Goal: Task Accomplishment & Management: Manage account settings

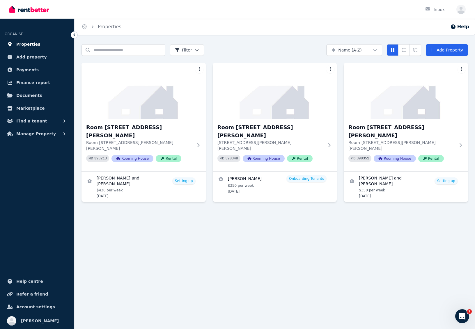
click at [22, 44] on span "Properties" at bounding box center [28, 44] width 24 height 7
click at [27, 47] on span "Properties" at bounding box center [28, 44] width 24 height 7
click at [29, 68] on span "Payments" at bounding box center [27, 69] width 22 height 7
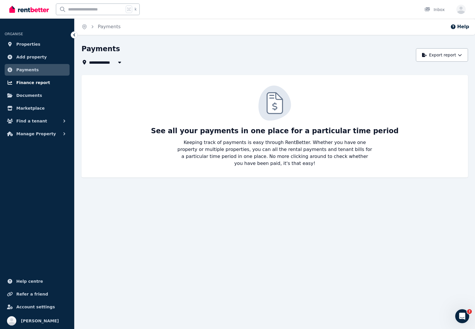
click at [32, 83] on span "Finance report" at bounding box center [33, 82] width 34 height 7
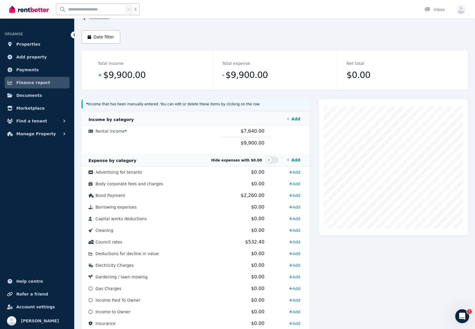
scroll to position [47, 0]
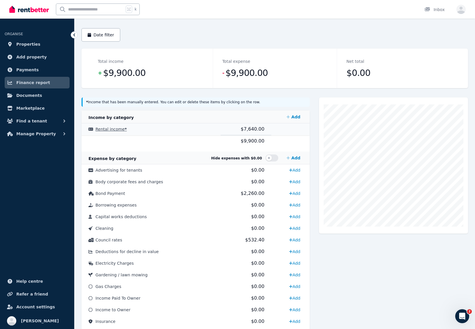
click at [101, 129] on span "Rental income *" at bounding box center [110, 129] width 31 height 5
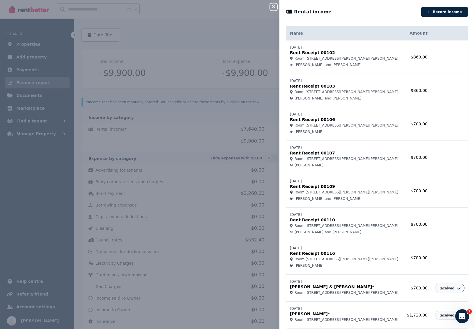
scroll to position [17, 0]
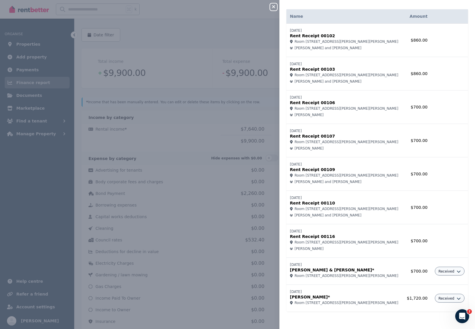
click at [277, 9] on div "Close panel" at bounding box center [276, 5] width 12 height 10
click at [277, 9] on icon "button" at bounding box center [273, 6] width 7 height 5
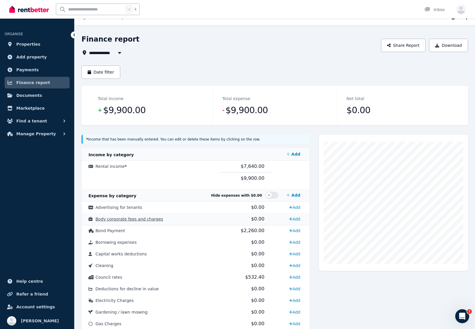
scroll to position [0, 0]
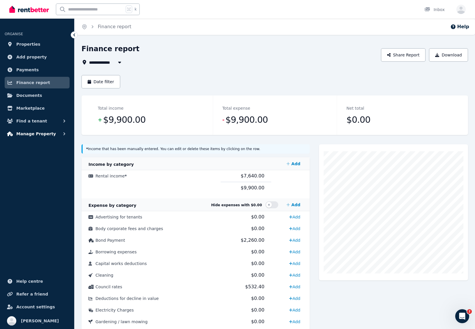
click at [21, 135] on span "Manage Property" at bounding box center [36, 133] width 40 height 7
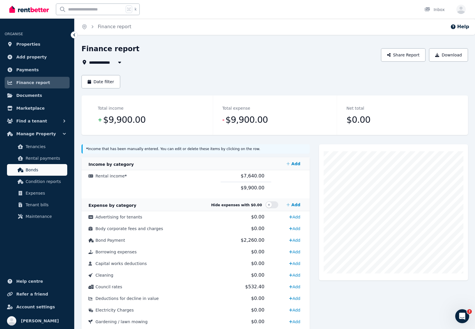
click at [30, 170] on span "Bonds" at bounding box center [45, 169] width 39 height 7
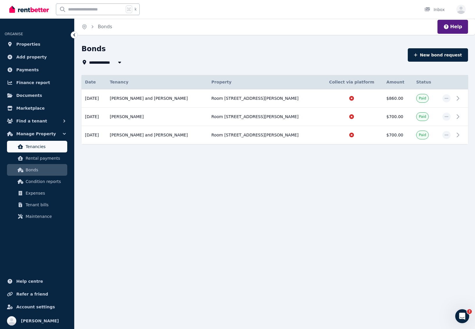
click at [31, 151] on link "Tenancies" at bounding box center [37, 147] width 60 height 12
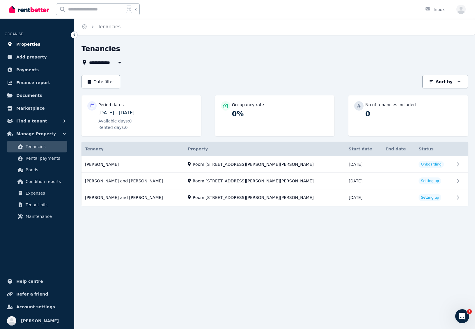
click at [32, 43] on span "Properties" at bounding box center [28, 44] width 24 height 7
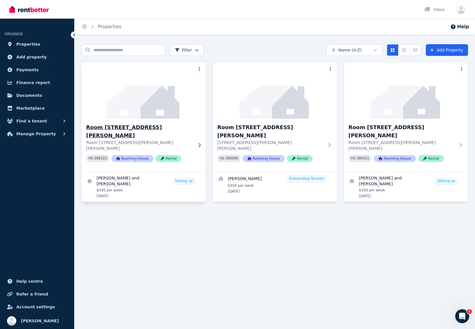
click at [139, 104] on img at bounding box center [143, 90] width 130 height 59
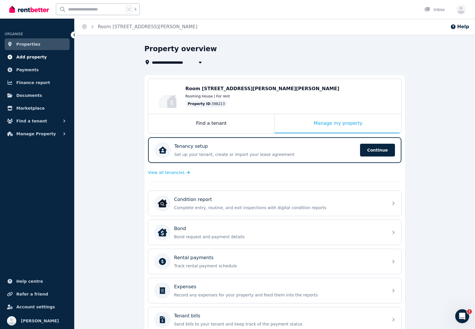
click at [33, 58] on span "Add property" at bounding box center [31, 57] width 31 height 7
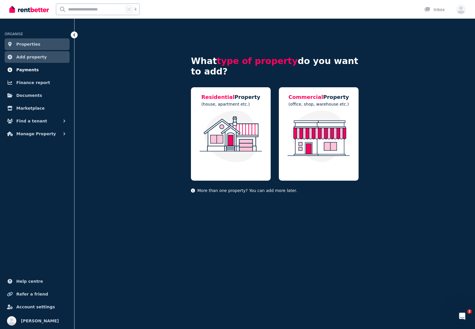
click at [32, 71] on span "Payments" at bounding box center [27, 69] width 22 height 7
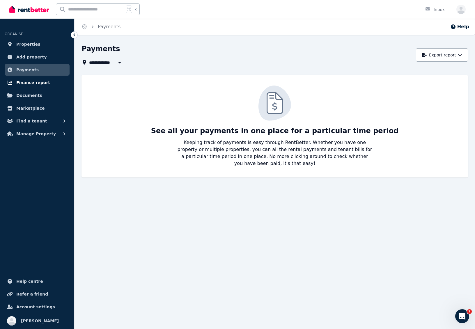
click at [33, 83] on span "Finance report" at bounding box center [33, 82] width 34 height 7
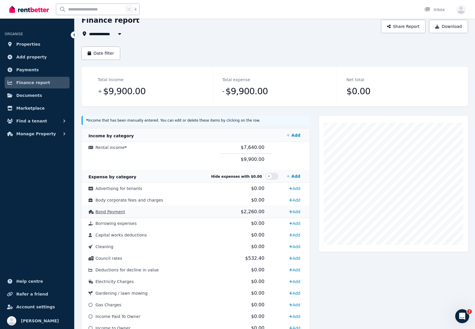
scroll to position [29, 0]
click at [254, 211] on span "$2,260.00" at bounding box center [253, 212] width 24 height 6
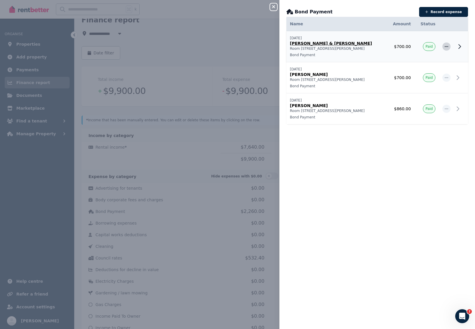
click at [449, 45] on span "button" at bounding box center [446, 46] width 8 height 8
click at [429, 72] on span "Delete expense" at bounding box center [427, 73] width 37 height 7
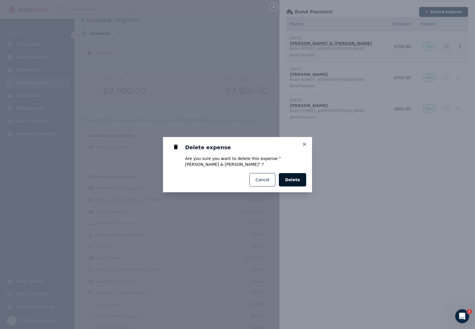
click at [294, 176] on button "Delete" at bounding box center [292, 179] width 27 height 13
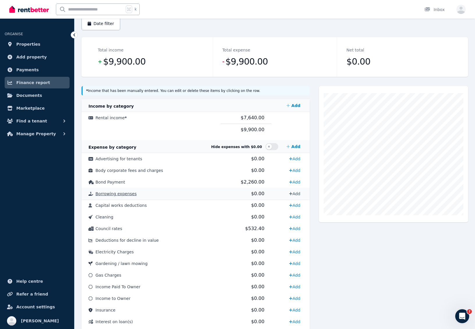
scroll to position [68, 0]
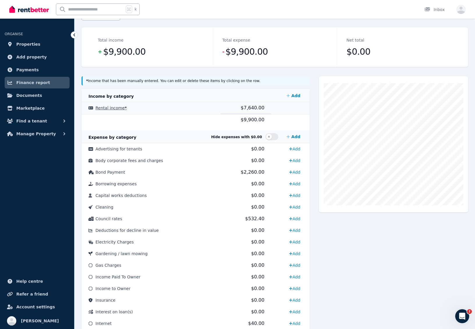
click at [99, 109] on span "Rental income *" at bounding box center [110, 108] width 31 height 5
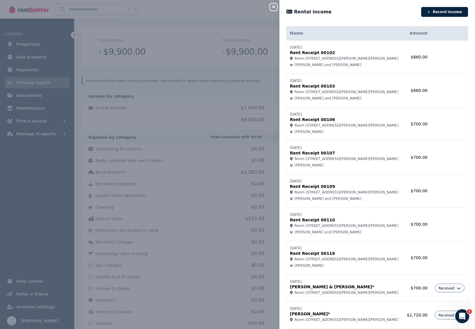
scroll to position [17, 0]
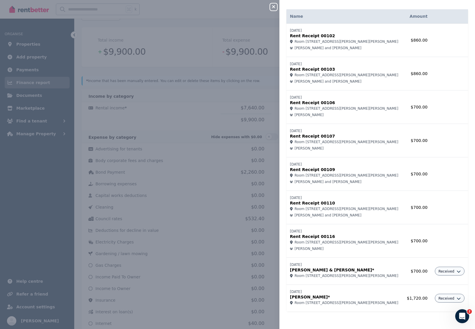
click at [459, 271] on icon "button" at bounding box center [459, 271] width 4 height 4
click at [370, 311] on td "[DATE] [PERSON_NAME]* [STREET_ADDRESS][PERSON_NAME][PERSON_NAME]" at bounding box center [344, 298] width 117 height 27
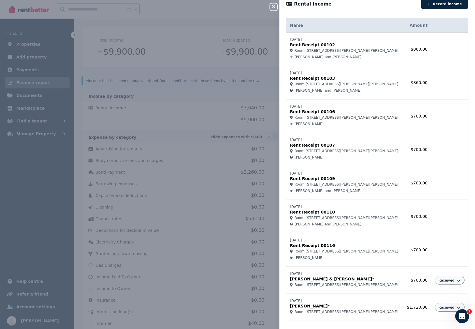
scroll to position [0, 0]
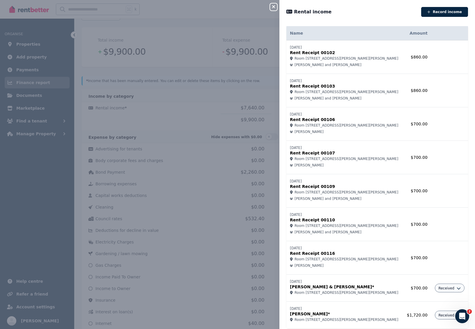
click at [270, 5] on div "Close panel Rental income Record income Name Amount [DATE] Rent Receipt 00102 R…" at bounding box center [237, 164] width 475 height 329
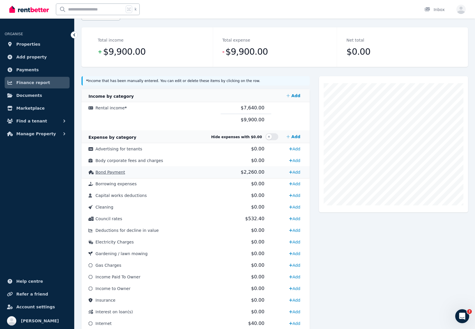
click at [121, 174] on span "Bond Payment" at bounding box center [110, 172] width 30 height 5
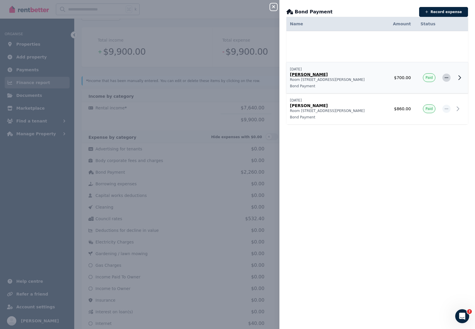
click at [445, 77] on icon "button" at bounding box center [446, 78] width 5 height 4
click at [420, 104] on span "Delete expense" at bounding box center [427, 105] width 37 height 7
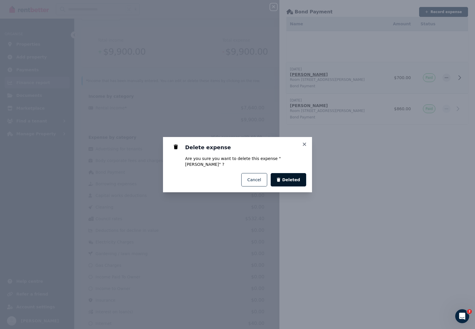
click at [292, 184] on button "Deleted" at bounding box center [289, 179] width 36 height 13
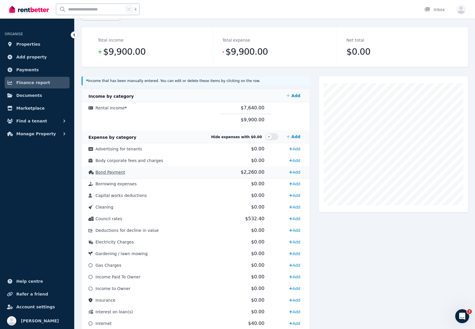
click at [106, 175] on td "Bond Payment" at bounding box center [150, 172] width 139 height 12
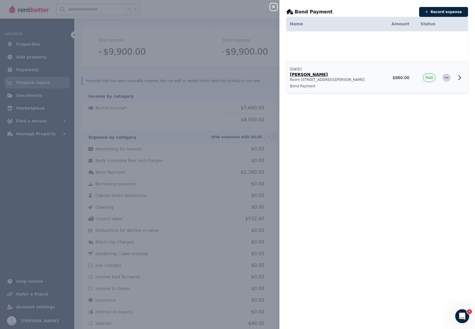
click at [446, 77] on icon "button" at bounding box center [446, 78] width 5 height 4
click at [422, 108] on span "Delete expense" at bounding box center [427, 105] width 37 height 7
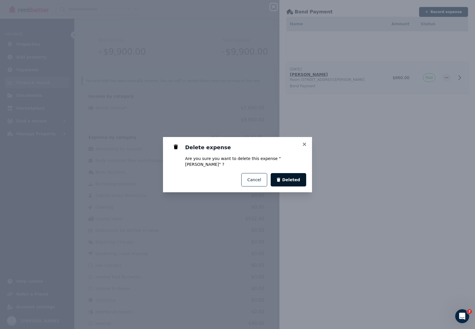
click at [293, 177] on span "Deleted" at bounding box center [291, 180] width 18 height 6
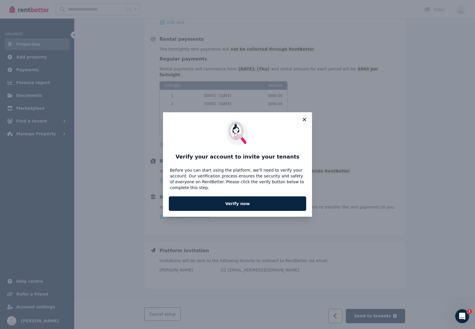
click at [306, 118] on icon at bounding box center [304, 119] width 6 height 5
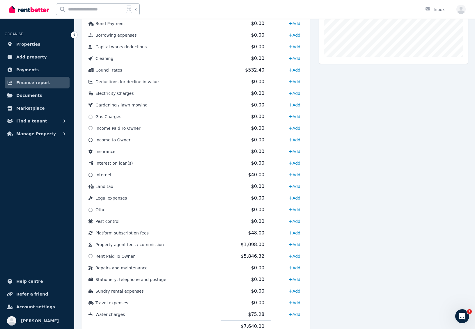
scroll to position [240, 0]
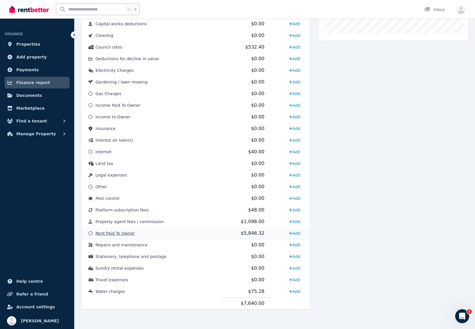
click at [100, 233] on span "Rent Paid To Owner" at bounding box center [114, 233] width 39 height 5
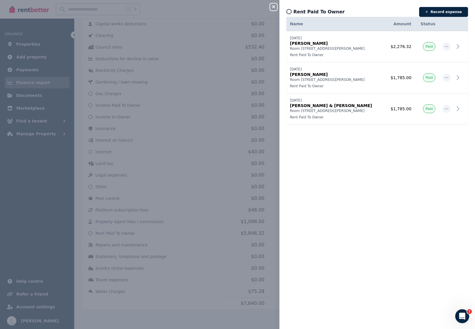
click at [274, 7] on icon "button" at bounding box center [273, 6] width 7 height 5
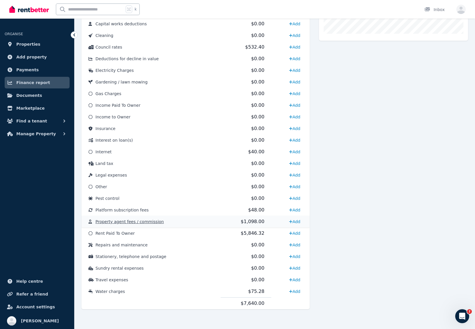
click at [168, 221] on td "Property agent fees / commission" at bounding box center [150, 222] width 139 height 12
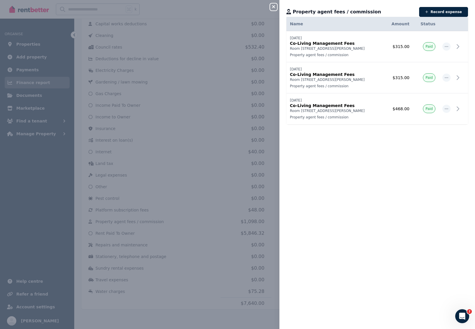
click at [271, 6] on icon "button" at bounding box center [273, 6] width 7 height 5
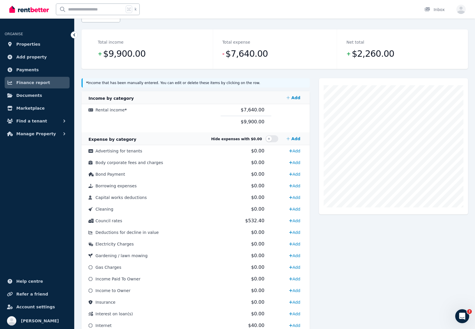
scroll to position [0, 0]
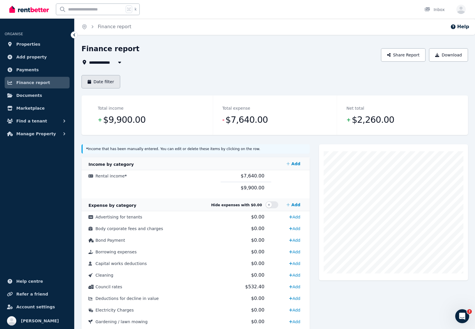
click at [108, 82] on button "Date filter" at bounding box center [100, 81] width 39 height 13
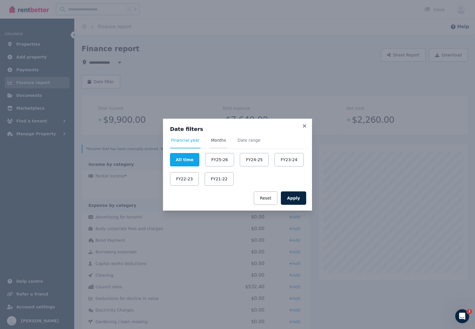
click at [220, 139] on span "Months" at bounding box center [218, 140] width 15 height 6
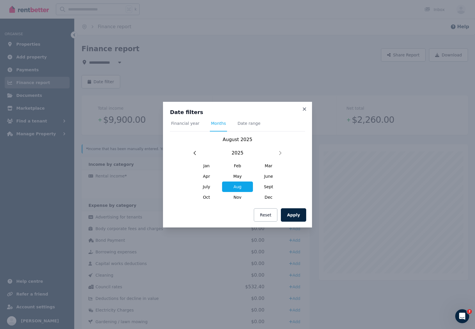
click at [239, 184] on span "Aug" at bounding box center [237, 187] width 31 height 10
click at [291, 213] on button "Apply" at bounding box center [293, 214] width 25 height 13
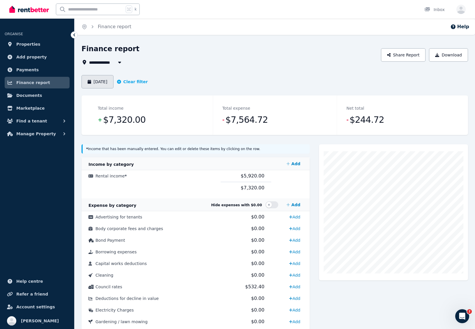
click at [99, 82] on button "August 2025" at bounding box center [97, 81] width 32 height 13
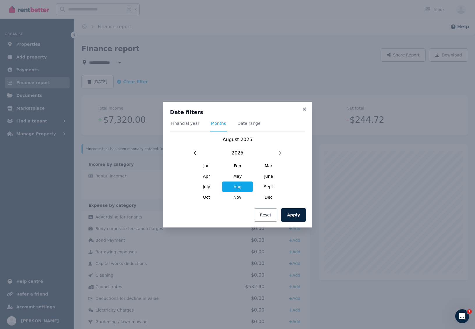
click at [245, 119] on div "Date filters Financial year Months Date range August 2025 2025 Jan Feb Mar Apr …" at bounding box center [237, 156] width 135 height 94
click at [244, 122] on span "Date range" at bounding box center [248, 123] width 23 height 6
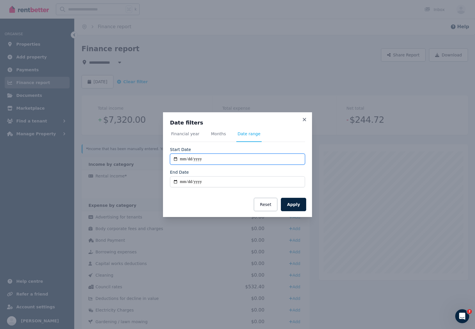
click at [213, 161] on input "**********" at bounding box center [237, 159] width 135 height 11
type input "**********"
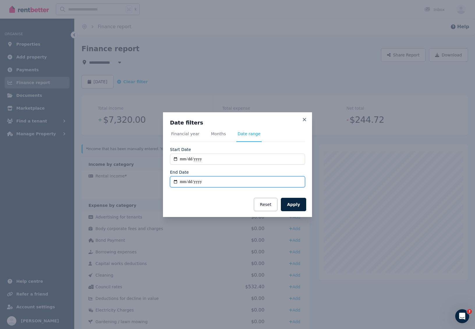
click at [182, 181] on input "End Date" at bounding box center [237, 181] width 135 height 11
type input "**********"
click at [294, 203] on button "Apply" at bounding box center [293, 204] width 25 height 13
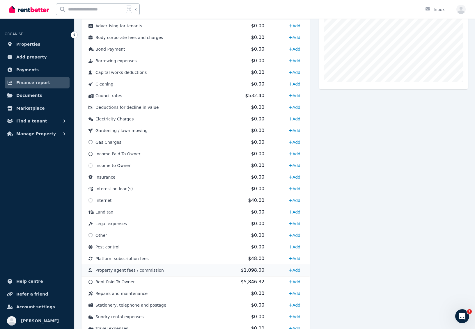
scroll to position [240, 0]
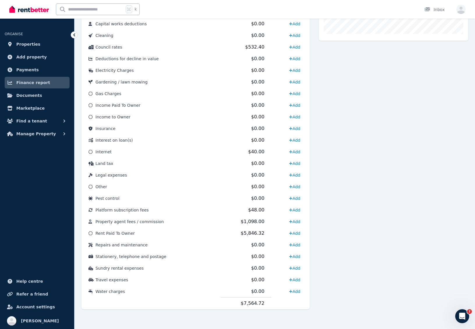
click at [35, 81] on span "Finance report" at bounding box center [33, 82] width 34 height 7
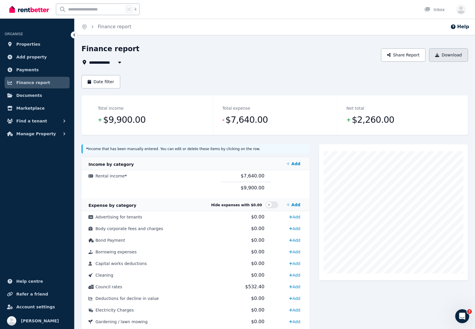
click at [460, 56] on button "Download" at bounding box center [448, 54] width 39 height 13
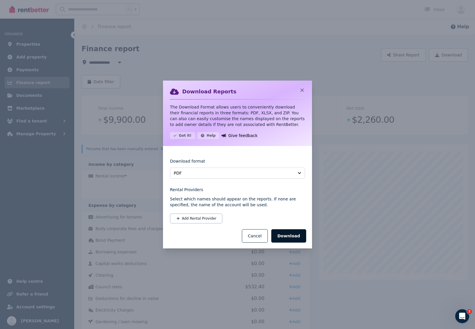
click at [284, 234] on button "Download" at bounding box center [288, 235] width 35 height 13
